Goal: Task Accomplishment & Management: Manage account settings

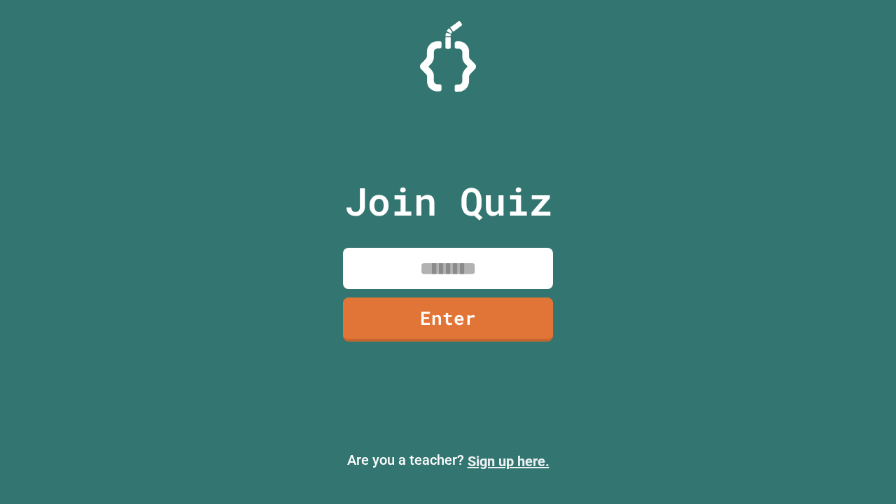
click at [508, 461] on link "Sign up here." at bounding box center [508, 461] width 82 height 17
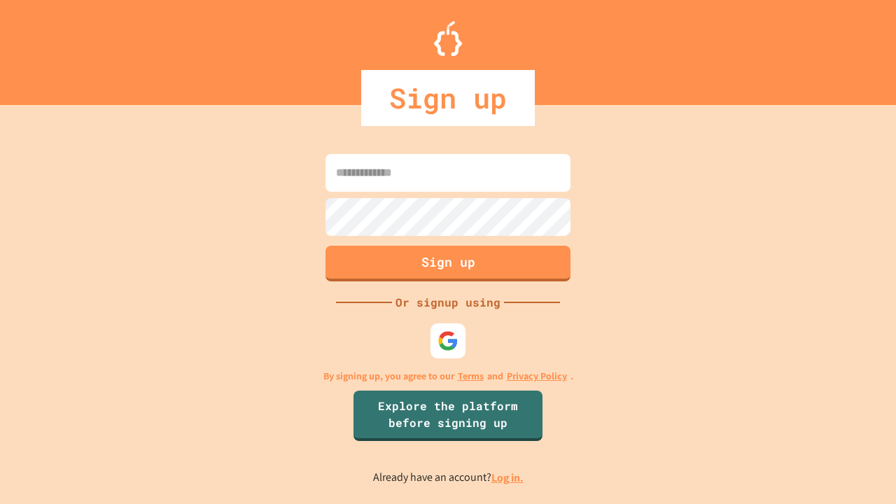
click at [508, 477] on link "Log in." at bounding box center [507, 477] width 32 height 15
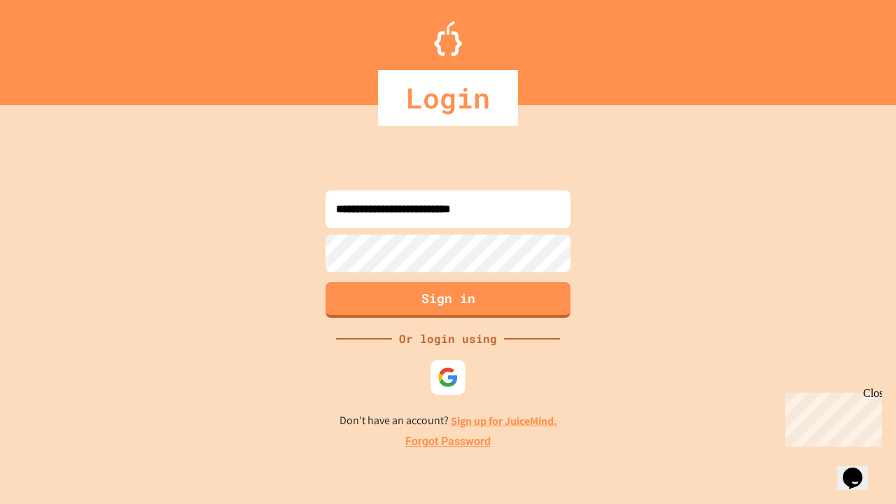
type input "**********"
